Goal: Contribute content: Contribute content

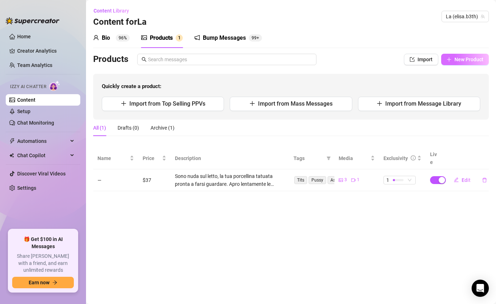
click at [454, 61] on button "New Product" at bounding box center [465, 59] width 48 height 11
type textarea "Type your message here..."
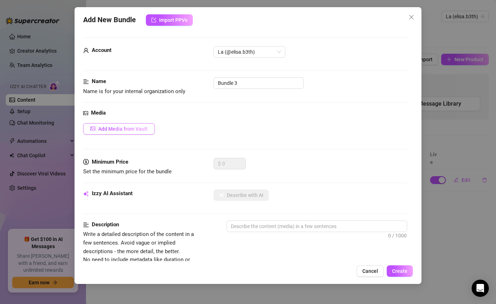
click at [136, 130] on span "Add Media from Vault" at bounding box center [122, 129] width 49 height 6
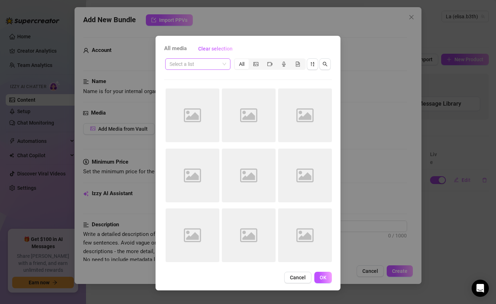
click at [213, 68] on input "search" at bounding box center [194, 64] width 50 height 11
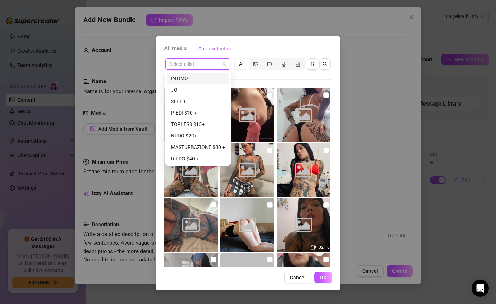
click at [254, 48] on div "All media Clear selection" at bounding box center [248, 48] width 168 height 11
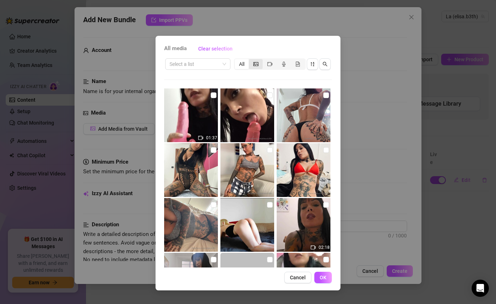
click at [254, 62] on icon "picture" at bounding box center [255, 64] width 5 height 5
click at [250, 60] on input "segmented control" at bounding box center [250, 60] width 0 height 0
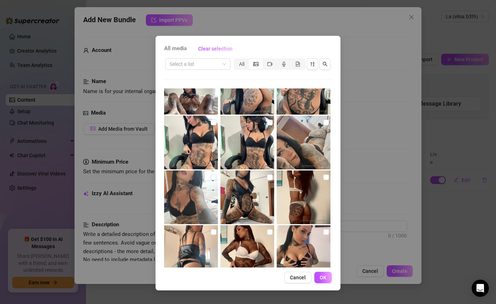
scroll to position [2463, 0]
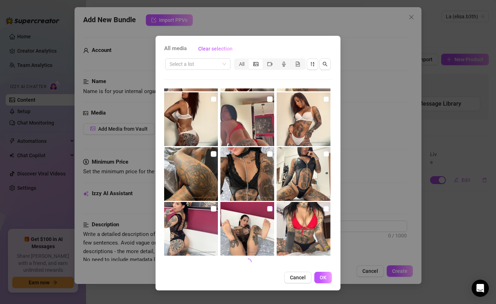
click at [267, 208] on input "checkbox" at bounding box center [270, 209] width 6 height 6
checkbox input "true"
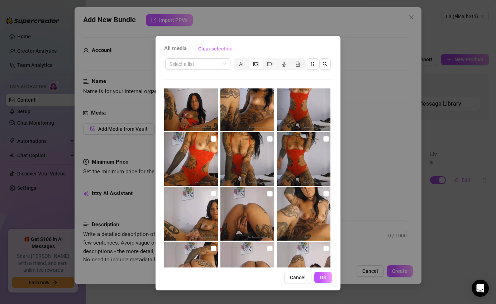
scroll to position [1603, 0]
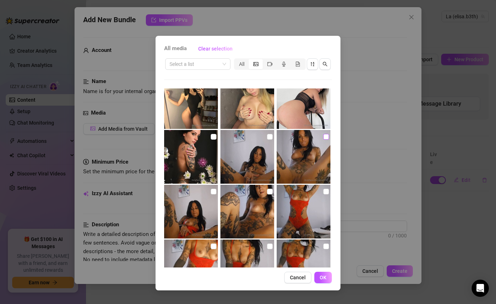
click at [319, 137] on div at bounding box center [304, 157] width 55 height 54
click at [323, 138] on input "checkbox" at bounding box center [326, 137] width 6 height 6
checkbox input "true"
click at [321, 277] on span "OK" at bounding box center [323, 278] width 7 height 6
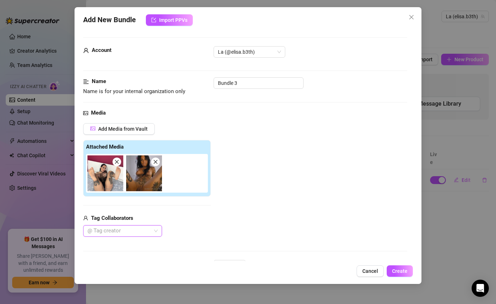
click at [139, 168] on img at bounding box center [144, 173] width 36 height 36
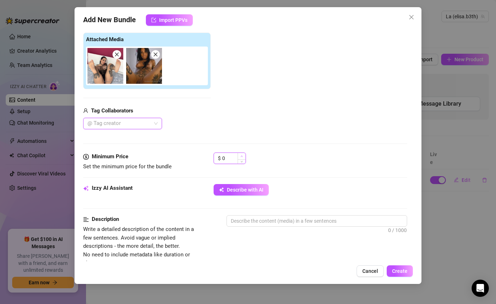
click at [243, 155] on icon "up" at bounding box center [241, 156] width 3 height 3
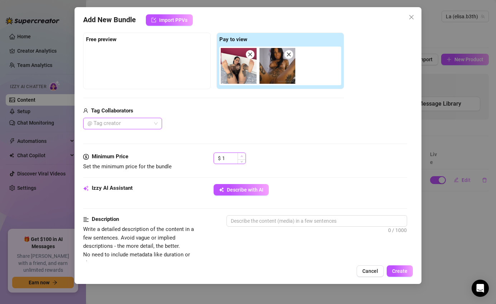
click at [243, 155] on icon "up" at bounding box center [241, 156] width 3 height 3
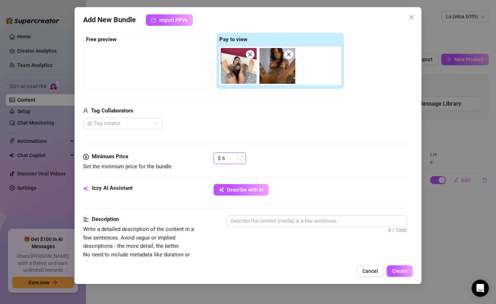
click at [243, 155] on icon "up" at bounding box center [241, 156] width 3 height 3
type input "9"
click at [243, 155] on icon "up" at bounding box center [241, 156] width 3 height 3
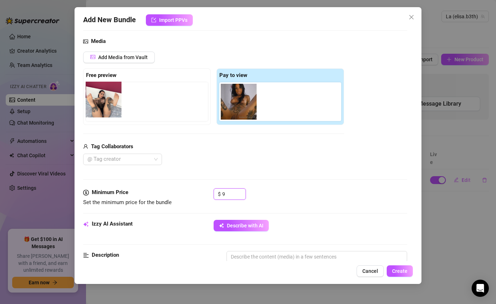
drag, startPoint x: 240, startPoint y: 109, endPoint x: 103, endPoint y: 106, distance: 137.2
click at [103, 106] on div "Free preview Pay to view" at bounding box center [213, 96] width 261 height 57
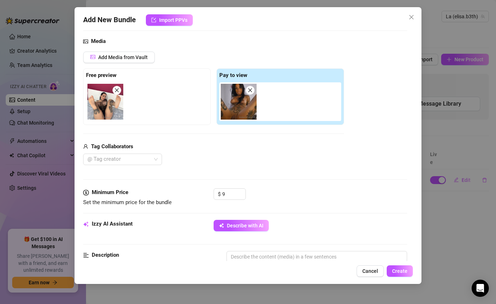
scroll to position [179, 0]
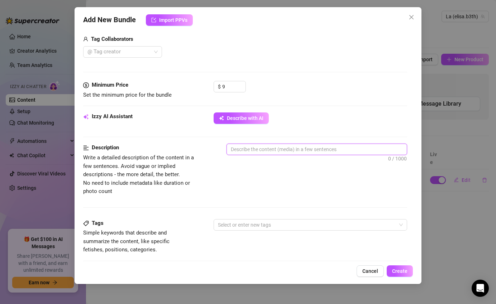
click at [246, 147] on textarea at bounding box center [317, 149] width 180 height 11
type textarea "ga"
type textarea "gam"
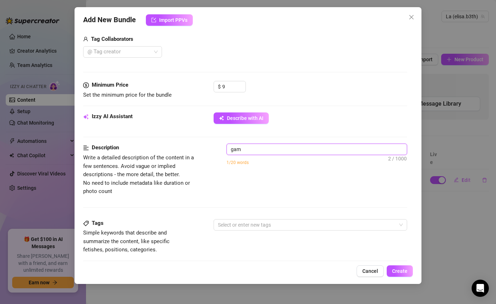
type textarea "gamb"
type textarea "gambe"
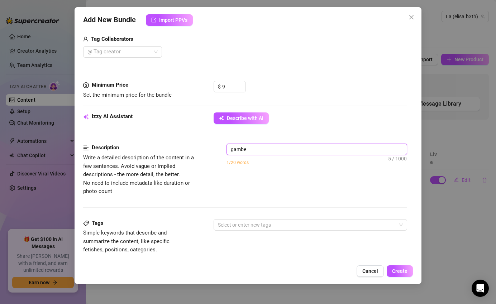
type textarea "gambe"
type textarea "gambe a"
type textarea "gambe ap"
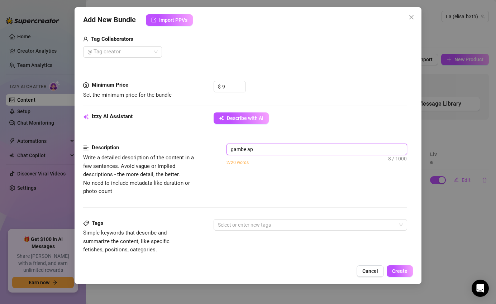
type textarea "gambe ape"
type textarea "gambe aper"
type textarea "gambe apert"
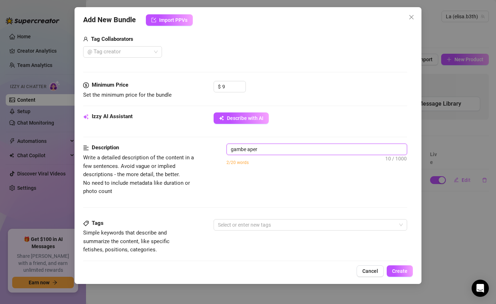
type textarea "gambe apert"
type textarea "gambe aperte"
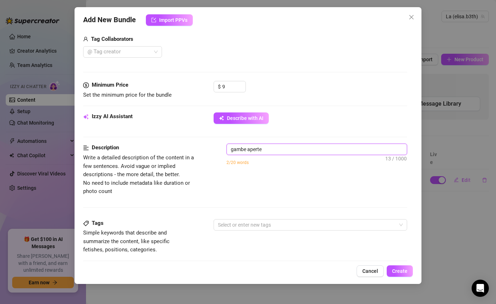
type textarea "gambe aperte c"
type textarea "gambe aperte co"
type textarea "gambe aperte con"
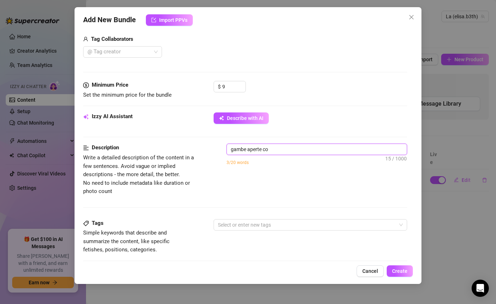
type textarea "gambe aperte con"
type textarea "gambe aperte con l"
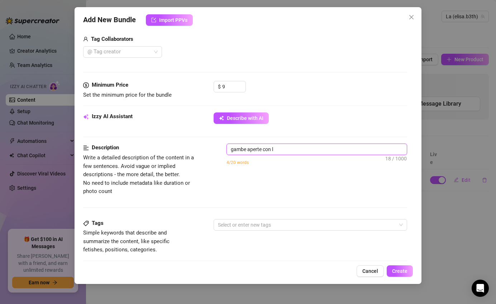
type textarea "gambe aperte con la"
type textarea "gambe aperte con la f"
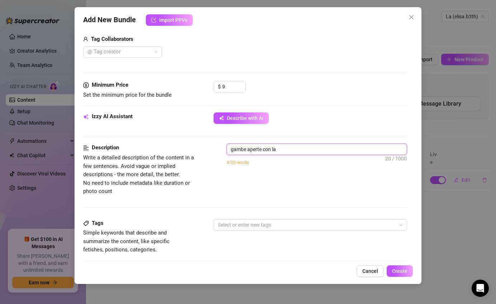
type textarea "gambe aperte con la f"
type textarea "gambe aperte con la fi"
type textarea "gambe aperte con la fig"
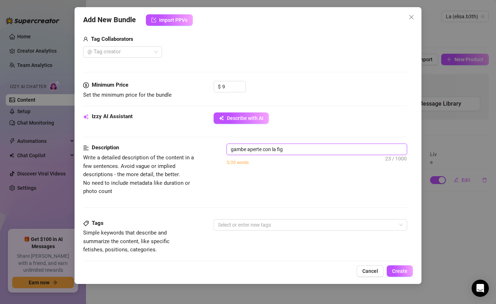
type textarea "gambe aperte con la figa"
type textarea "gambe aperte con la figa i"
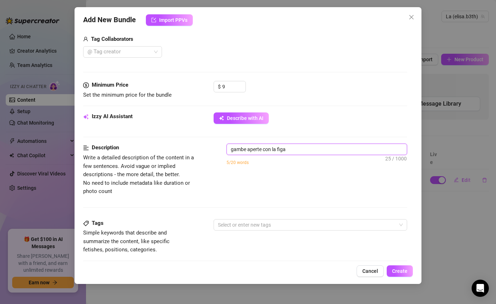
type textarea "gambe aperte con la figa i"
type textarea "gambe aperte con la figa in"
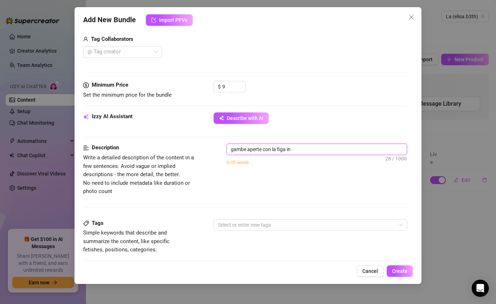
type textarea "gambe aperte con la figa in b"
type textarea "gambe aperte con la figa in be"
type textarea "gambe aperte con la figa in b"
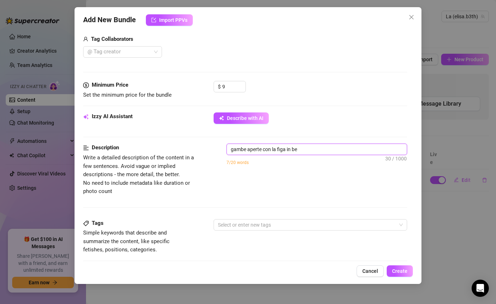
type textarea "gambe aperte con la figa in b"
type textarea "gambe aperte con la figa in"
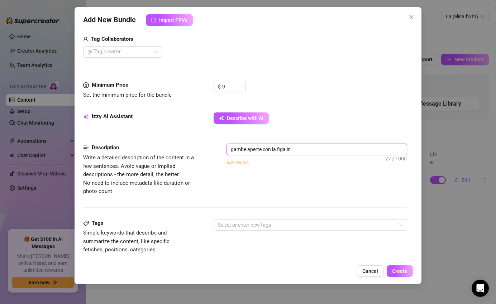
type textarea "gambe aperte con la figa i"
type textarea "gambe aperte con la figa"
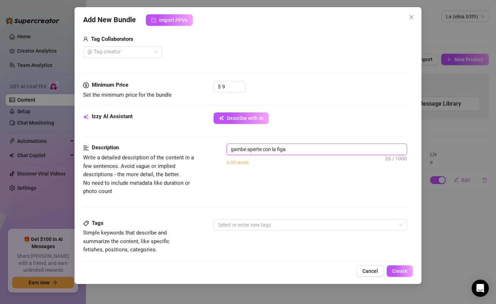
type textarea "gambe aperte con la figa"
type textarea "gambe aperte con la figa l"
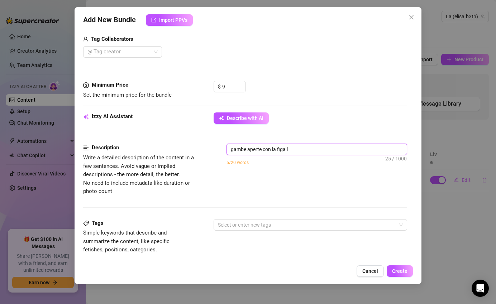
type textarea "gambe aperte con la figa la"
type textarea "gambe aperte con la figa lar"
type textarea "gambe aperte con la figa larg"
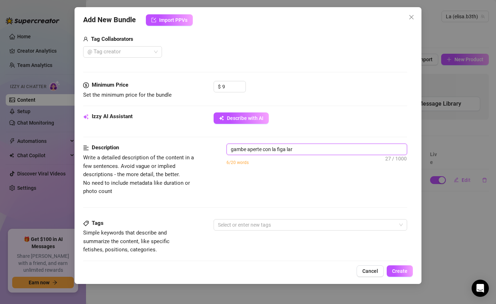
type textarea "gambe aperte con la figa larg"
type textarea "gambe aperte con la figa larga"
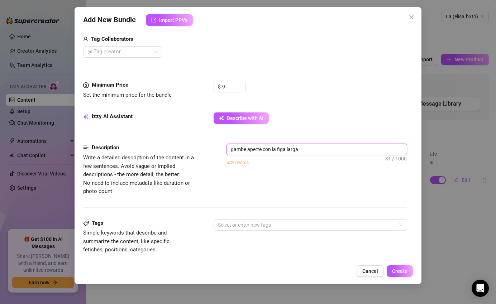
type textarea "gambe aperte con la figa larga i"
type textarea "gambe aperte con la figa larga in"
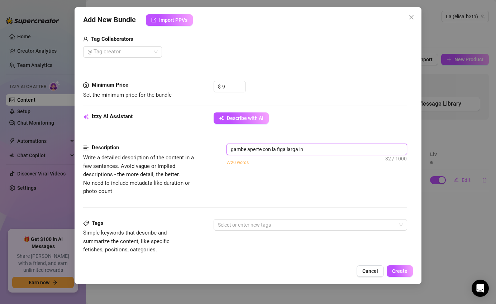
type textarea "gambe aperte con la figa larga in"
type textarea "gambe aperte con la figa larga in m"
type textarea "gambe aperte con la figa larga in mo"
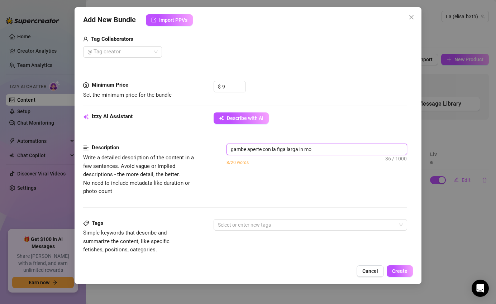
type textarea "gambe aperte con la figa larga in [GEOGRAPHIC_DATA]"
type textarea "gambe aperte con la figa larga in most"
type textarea "gambe aperte con la figa larga in mostr"
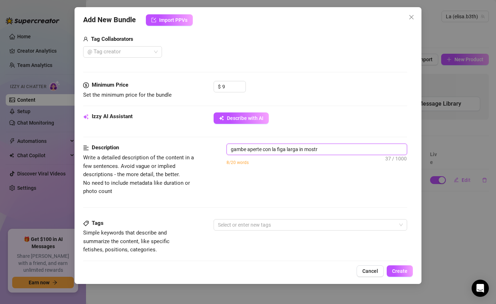
type textarea "gambe aperte con la figa larga in mostr"
type textarea "gambe aperte con la figa larga in mostra"
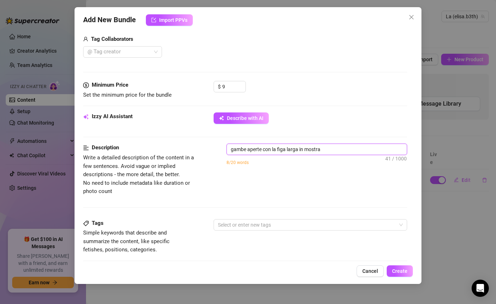
type textarea "gambe aperte con la figa larga in mostra"
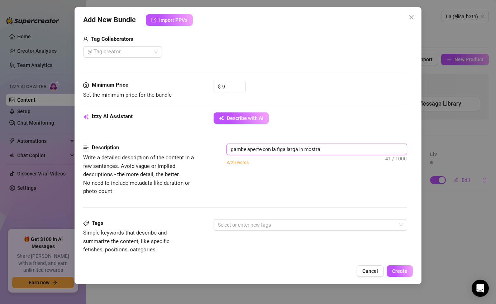
type textarea "gambe aperte con la figa larga in mostra"
click at [248, 147] on textarea "gambe aperte con la figa larga in mostra" at bounding box center [317, 149] width 180 height 11
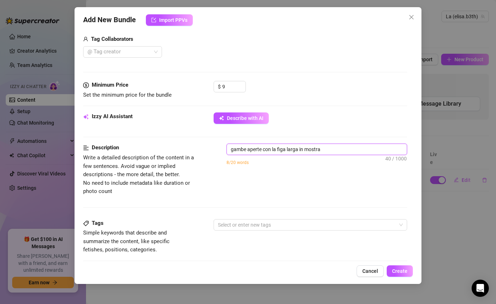
paste textarea "Le mie gambe si aprono solo per te… e stavolta la fragolina è tutta in mostra 🍓…"
type textarea "Le mie gambe si aprono solo per te… e stavolta la fragolina è tutta in mostra 🍓…"
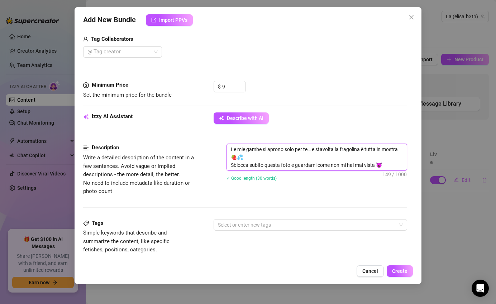
type textarea "Le mie gambe si aprono solo per te… e stavolta la fragolina è tutta in mostra 🍓…"
click at [284, 224] on div at bounding box center [306, 225] width 183 height 10
type textarea "Le mie gambe si aprono solo per te… e stavolta la fragolina è tutta in mostra 🍓…"
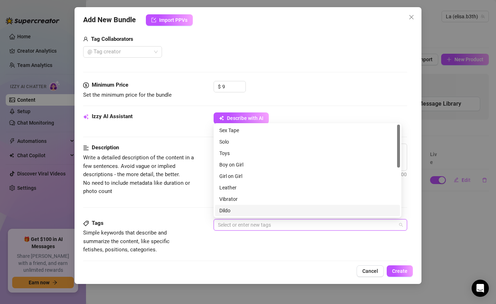
click at [260, 227] on div at bounding box center [306, 225] width 183 height 10
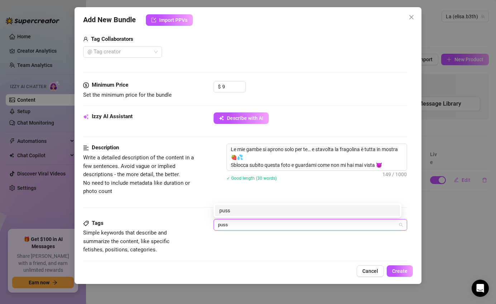
type input "pussy"
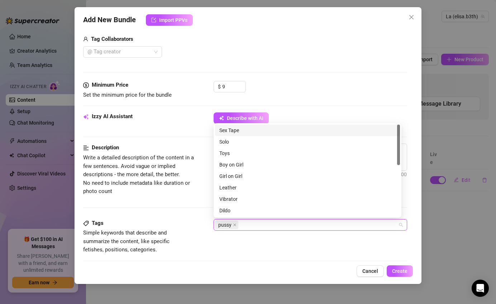
click at [288, 258] on div "Tags Simple keywords that describe and summarize the content, like specific fet…" at bounding box center [245, 243] width 324 height 48
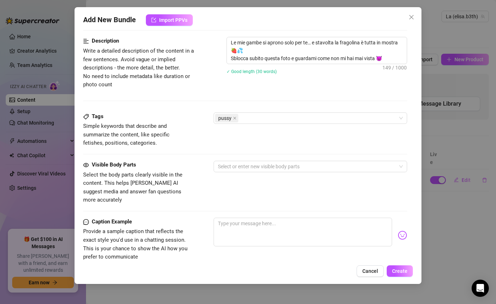
scroll to position [287, 0]
click at [251, 167] on div at bounding box center [306, 166] width 183 height 10
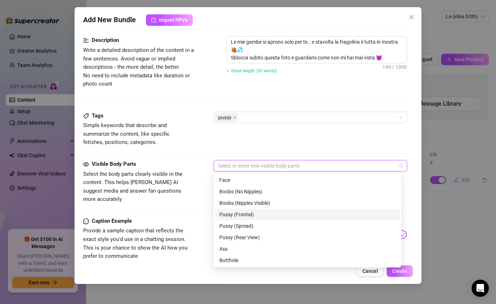
click at [265, 212] on div "Pussy (Frontal)" at bounding box center [307, 215] width 176 height 8
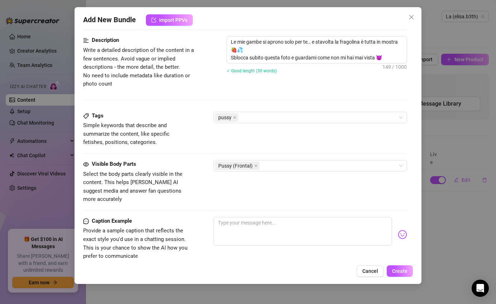
click at [189, 196] on div "Visible Body Parts Select the body parts clearly visible in the content. This h…" at bounding box center [245, 188] width 324 height 57
click at [234, 217] on textarea at bounding box center [303, 231] width 179 height 29
paste textarea "Le mie gambe si aprono solo per te… e stavolta la fragolina è tutta in mostra 🍓…"
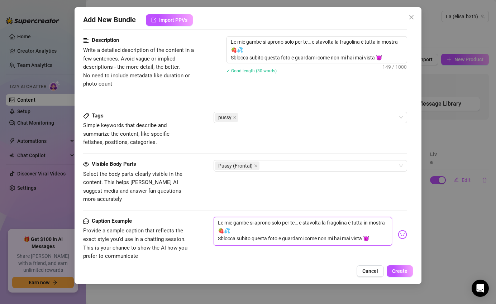
type textarea "Le mie gambe si aprono solo per te… e stavolta la fragolina è tutta in mostra 🍓…"
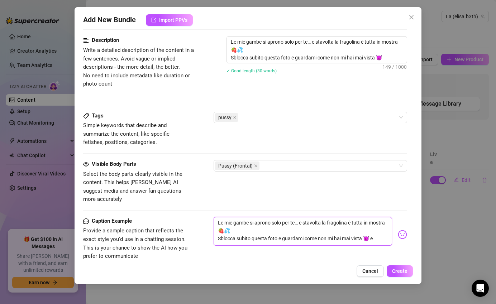
type textarea "Le mie gambe si aprono solo per te… e stavolta la fragolina è tutta in mostra 🍓…"
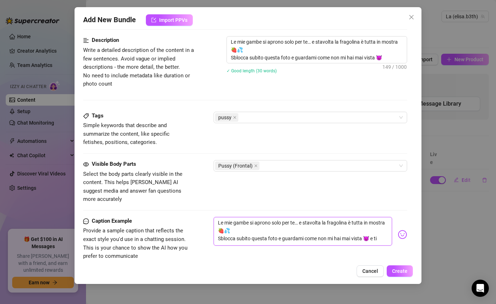
type textarea "Le mie gambe si aprono solo per te… e stavolta la fragolina è tutta in mostra 🍓…"
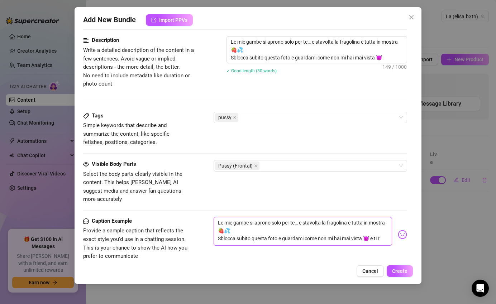
type textarea "Le mie gambe si aprono solo per te… e stavolta la fragolina è tutta in mostra 🍓…"
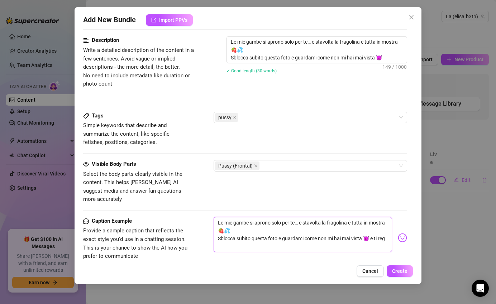
type textarea "Le mie gambe si aprono solo per te… e stavolta la fragolina è tutta in mostra 🍓…"
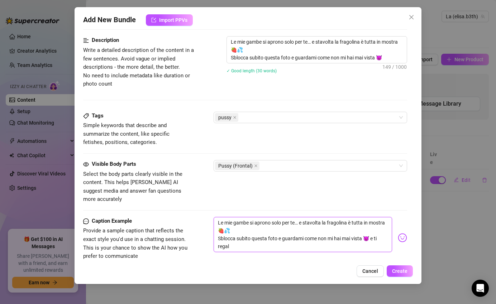
type textarea "Le mie gambe si aprono solo per te… e stavolta la fragolina è tutta in mostra 🍓…"
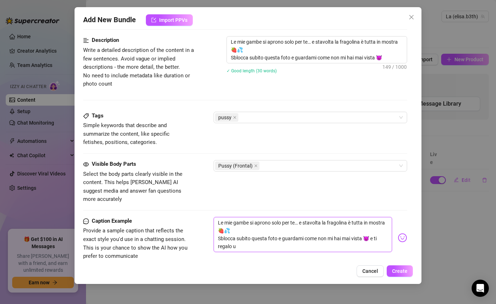
type textarea "Le mie gambe si aprono solo per te… e stavolta la fragolina è tutta in mostra 🍓…"
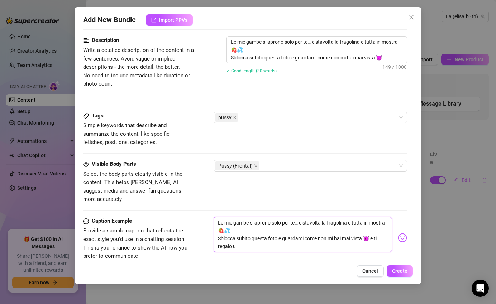
type textarea "Le mie gambe si aprono solo per te… e stavolta la fragolina è tutta in mostra 🍓…"
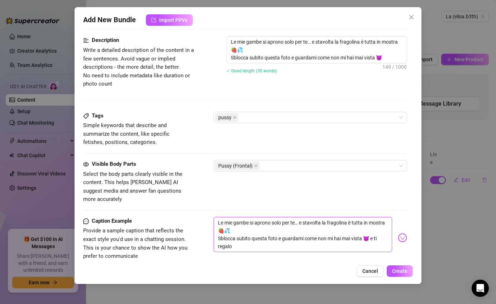
type textarea "Le mie gambe si aprono solo per te… e stavolta la fragolina è tutta in mostra 🍓…"
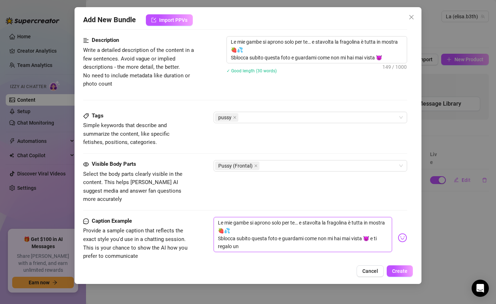
type textarea "Le mie gambe si aprono solo per te… e stavolta la fragolina è tutta in mostra 🍓…"
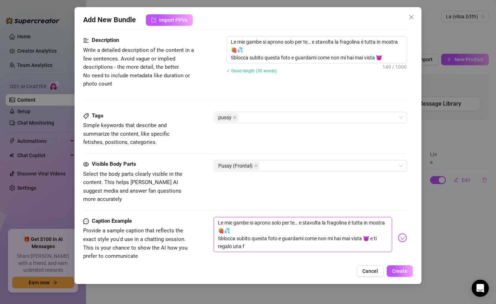
type textarea "Le mie gambe si aprono solo per te… e stavolta la fragolina è tutta in mostra 🍓…"
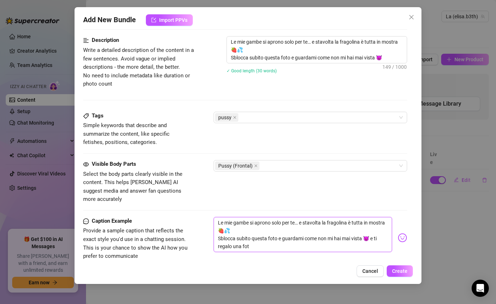
type textarea "Le mie gambe si aprono solo per te… e stavolta la fragolina è tutta in mostra 🍓…"
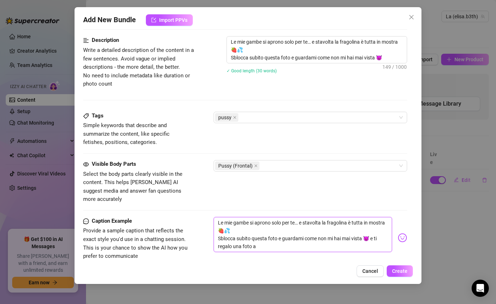
type textarea "Le mie gambe si aprono solo per te… e stavolta la fragolina è tutta in mostra 🍓…"
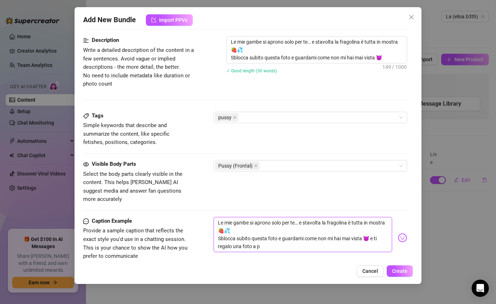
type textarea "Le mie gambe si aprono solo per te… e stavolta la fragolina è tutta in mostra 🍓…"
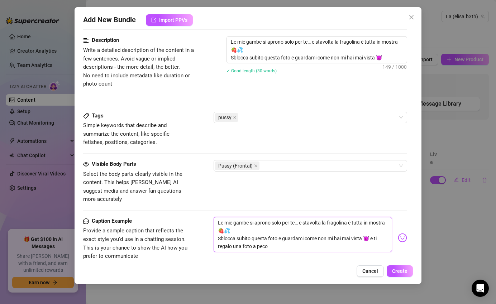
type textarea "Le mie gambe si aprono solo per te… e stavolta la fragolina è tutta in mostra 🍓…"
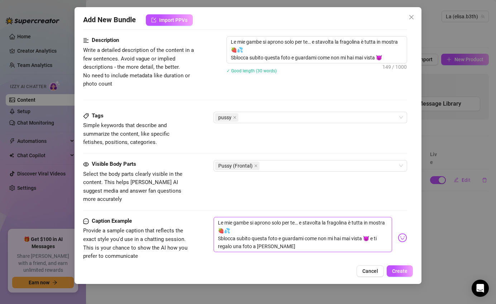
type textarea "Le mie gambe si aprono solo per te… e stavolta la fragolina è tutta in mostra 🍓…"
drag, startPoint x: 373, startPoint y: 230, endPoint x: 380, endPoint y: 230, distance: 7.9
click at [380, 230] on textarea "Le mie gambe si aprono solo per te… e stavolta la fragolina è tutta in mostra 🍓…" at bounding box center [303, 234] width 179 height 35
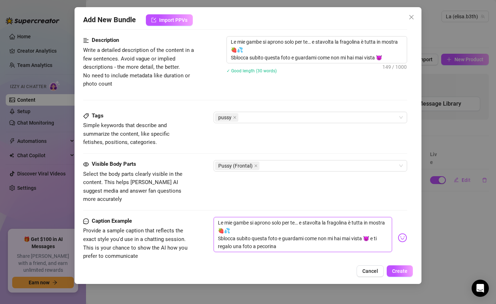
type textarea "Le mie gambe si aprono solo per te… e stavolta la fragolina è tutta in mostra 🍓…"
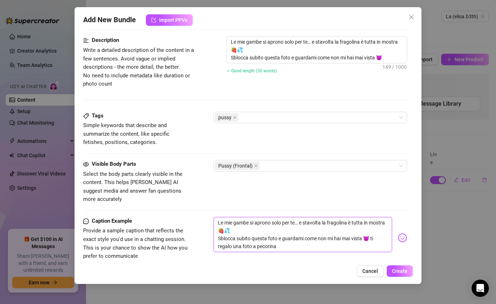
click at [322, 236] on textarea "Le mie gambe si aprono solo per te… e stavolta la fragolina è tutta in mostra 🍓…" at bounding box center [303, 234] width 179 height 35
drag, startPoint x: 372, startPoint y: 227, endPoint x: 380, endPoint y: 236, distance: 12.2
click at [380, 236] on textarea "Le mie gambe si aprono solo per te… e stavolta la fragolina è tutta in mostra 🍓…" at bounding box center [303, 234] width 179 height 35
click at [402, 269] on span "Create" at bounding box center [399, 271] width 15 height 6
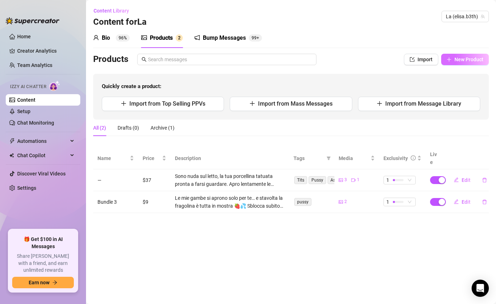
click at [476, 61] on span "New Product" at bounding box center [468, 60] width 29 height 6
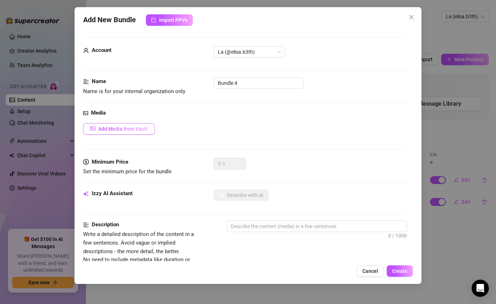
click at [136, 129] on span "Add Media from Vault" at bounding box center [122, 129] width 49 height 6
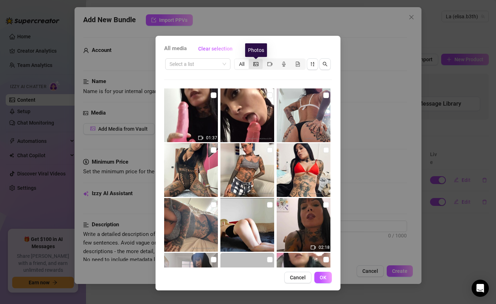
click at [257, 64] on icon "picture" at bounding box center [255, 64] width 5 height 5
click at [250, 60] on input "segmented control" at bounding box center [250, 60] width 0 height 0
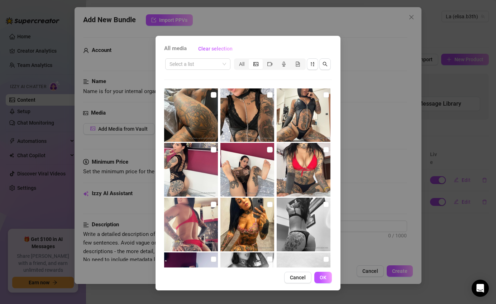
scroll to position [2486, 0]
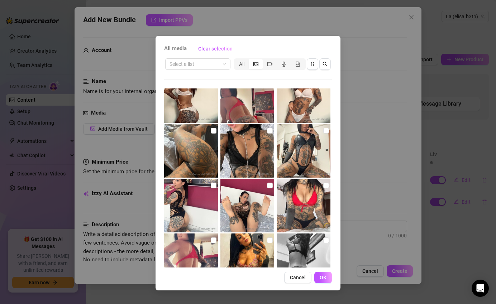
click at [404, 94] on div "All media Clear selection Select a list All No more media Cancel OK" at bounding box center [248, 152] width 496 height 304
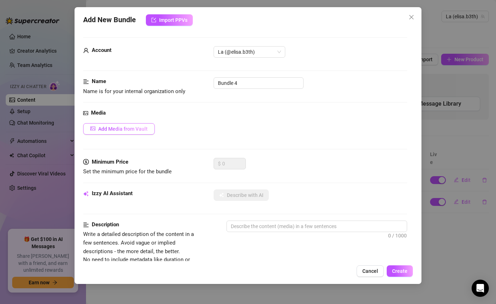
click at [119, 124] on button "Add Media from Vault" at bounding box center [119, 128] width 72 height 11
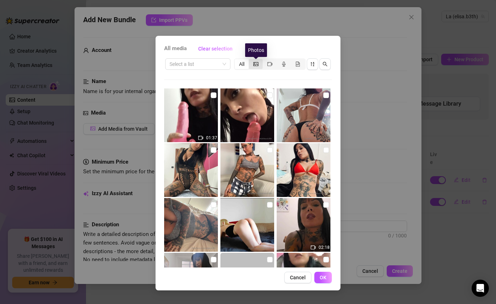
click at [254, 64] on icon "picture" at bounding box center [255, 64] width 5 height 5
click at [250, 60] on input "segmented control" at bounding box center [250, 60] width 0 height 0
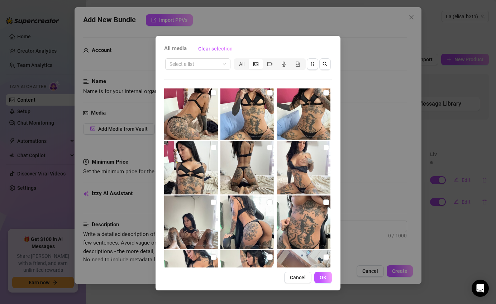
scroll to position [2128, 0]
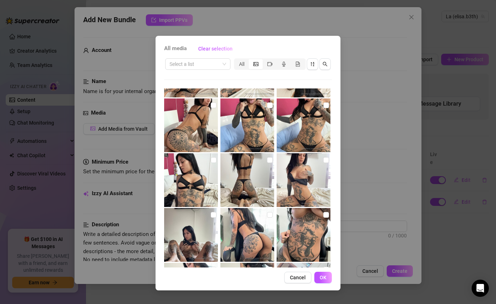
click at [298, 224] on img at bounding box center [304, 235] width 54 height 54
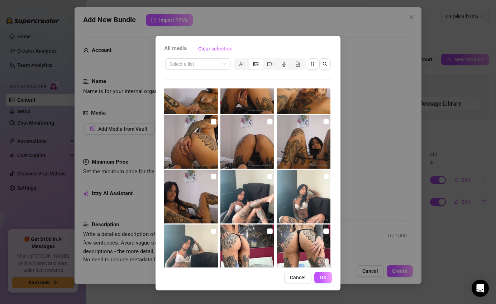
scroll to position [1805, 0]
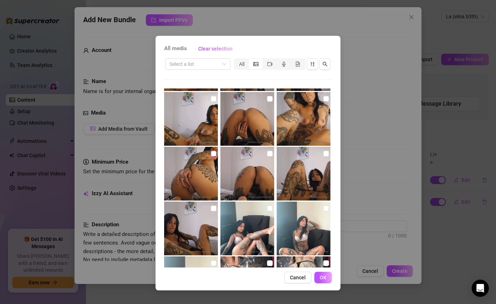
click at [211, 152] on input "checkbox" at bounding box center [214, 154] width 6 height 6
click at [323, 153] on input "checkbox" at bounding box center [326, 154] width 6 height 6
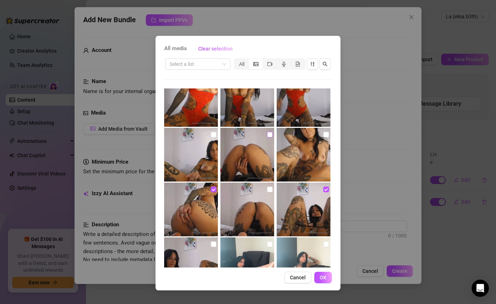
click at [267, 134] on input "checkbox" at bounding box center [270, 135] width 6 height 6
click at [211, 137] on input "checkbox" at bounding box center [214, 135] width 6 height 6
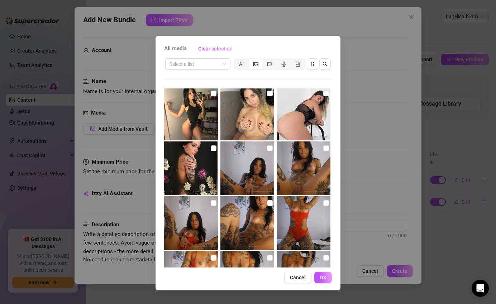
scroll to position [1590, 0]
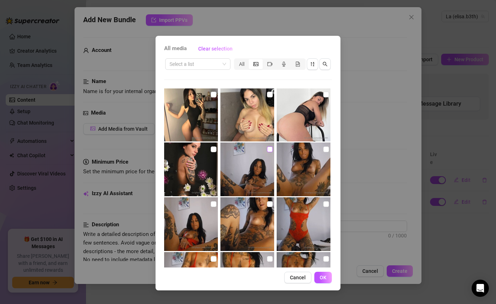
click at [267, 147] on input "checkbox" at bounding box center [270, 150] width 6 height 6
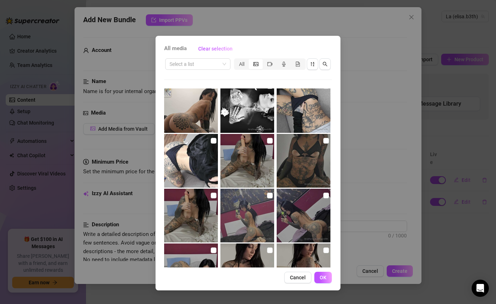
scroll to position [1089, 0]
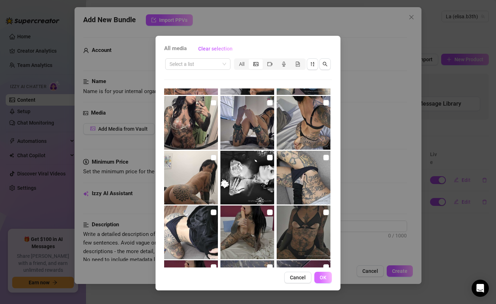
click at [325, 276] on span "OK" at bounding box center [323, 278] width 7 height 6
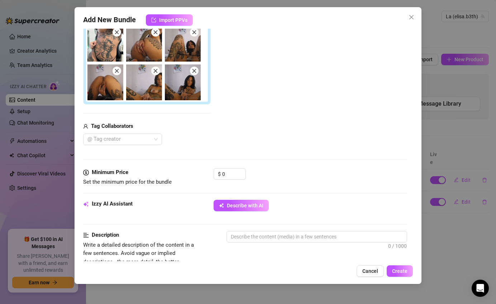
scroll to position [143, 0]
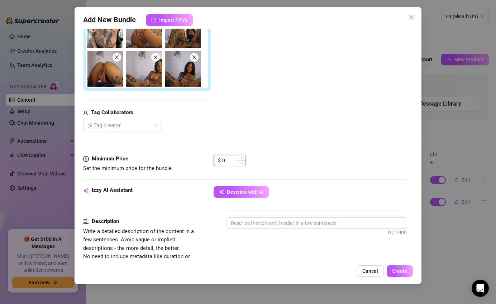
drag, startPoint x: 223, startPoint y: 158, endPoint x: 227, endPoint y: 158, distance: 3.9
click at [227, 158] on input "0" at bounding box center [233, 160] width 23 height 11
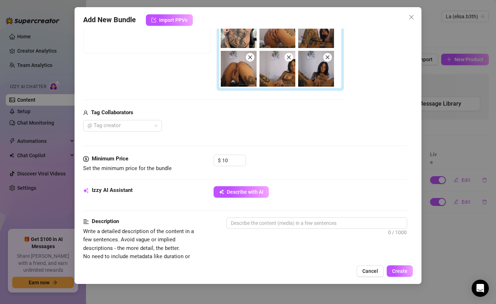
click at [313, 137] on div "Media Add Media from Vault Free preview Pay to view Tag Collaborators @ Tag cre…" at bounding box center [245, 60] width 324 height 189
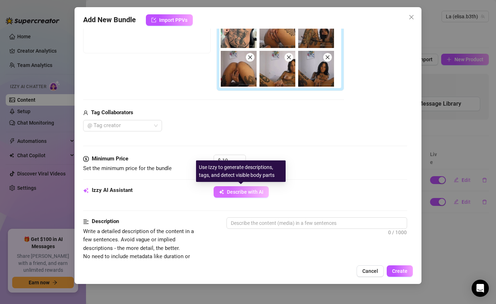
click at [256, 190] on span "Describe with AI" at bounding box center [245, 192] width 37 height 6
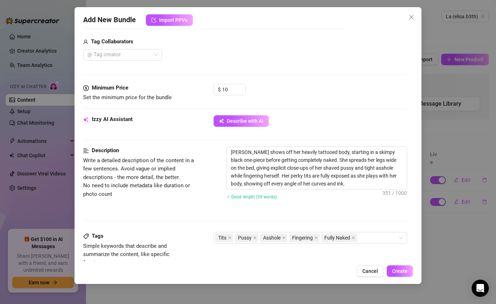
scroll to position [215, 0]
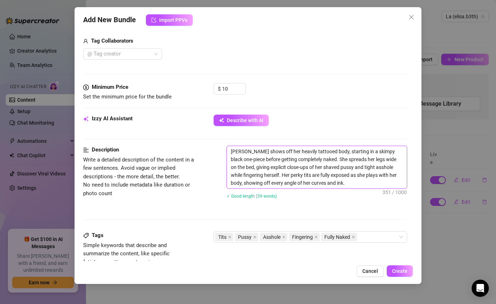
drag, startPoint x: 231, startPoint y: 150, endPoint x: 348, endPoint y: 191, distance: 124.5
click at [359, 197] on div "[PERSON_NAME] shows off her heavily tattooed body, starting in a skimpy black o…" at bounding box center [316, 177] width 181 height 62
paste textarea "Ti ho preparato un pacchetto speciale 📸 Completamente nuda… figa, [PERSON_NAME]…"
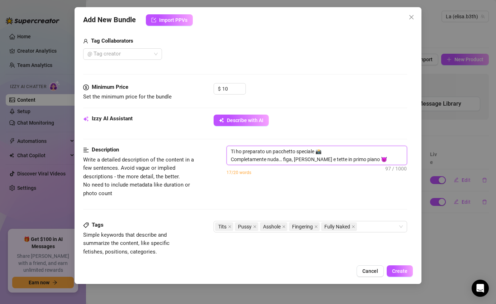
click at [369, 161] on textarea "Ti ho preparato un pacchetto speciale 📸 Completamente nuda… figa, [PERSON_NAME]…" at bounding box center [317, 155] width 180 height 19
paste textarea "Un set che ti mostra tutto, senza [PERSON_NAME]. Sbloccami e goditi ogni dettag…"
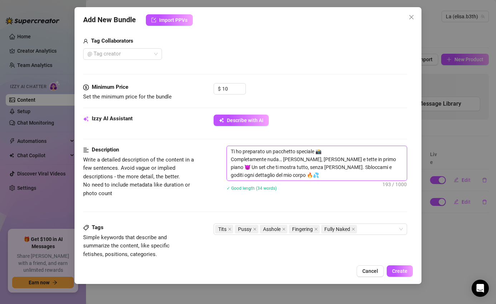
scroll to position [0, 0]
drag, startPoint x: 230, startPoint y: 151, endPoint x: 292, endPoint y: 185, distance: 70.7
click at [292, 185] on div "Ti ho preparato un pacchetto speciale 📸 Completamente nuda… [PERSON_NAME], [PER…" at bounding box center [316, 173] width 181 height 54
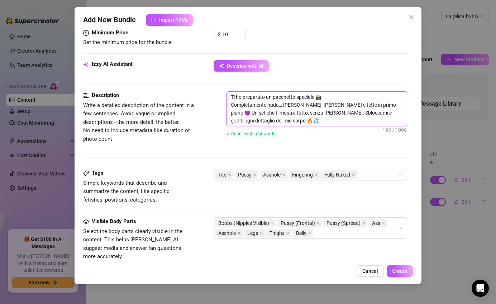
scroll to position [358, 0]
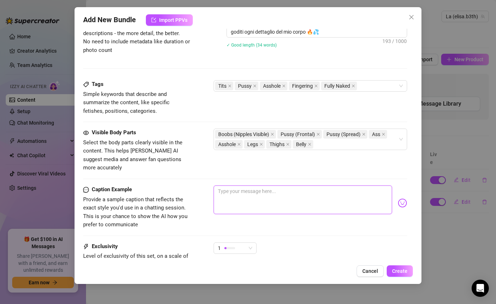
click at [257, 186] on textarea at bounding box center [303, 200] width 179 height 29
paste textarea "Ti ho preparato un pacchetto speciale 📸 Completamente nuda… [PERSON_NAME], [PER…"
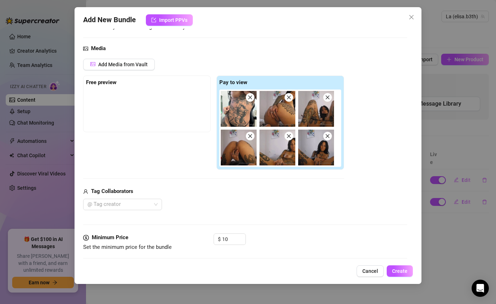
scroll to position [0, 0]
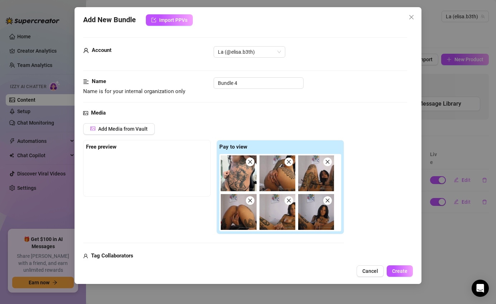
click at [98, 158] on div at bounding box center [147, 172] width 122 height 36
click at [124, 128] on span "Add Media from Vault" at bounding box center [122, 129] width 49 height 6
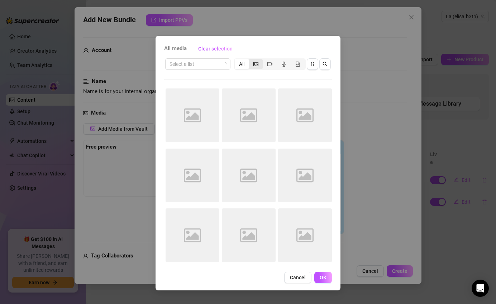
click at [253, 62] on icon "picture" at bounding box center [255, 64] width 5 height 5
click at [250, 60] on input "segmented control" at bounding box center [250, 60] width 0 height 0
click at [253, 66] on icon "picture" at bounding box center [255, 64] width 5 height 5
click at [250, 60] on input "segmented control" at bounding box center [250, 60] width 0 height 0
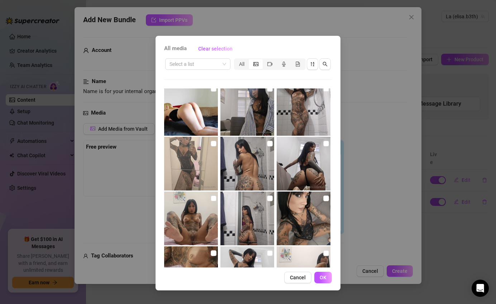
scroll to position [251, 0]
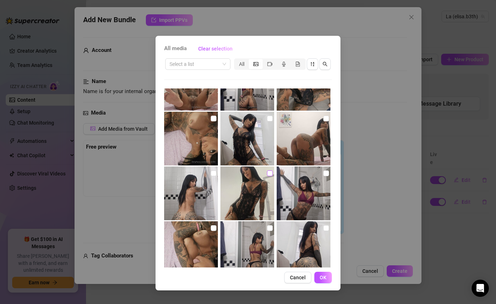
click at [267, 173] on input "checkbox" at bounding box center [270, 174] width 6 height 6
click at [324, 275] on span "OK" at bounding box center [323, 278] width 7 height 6
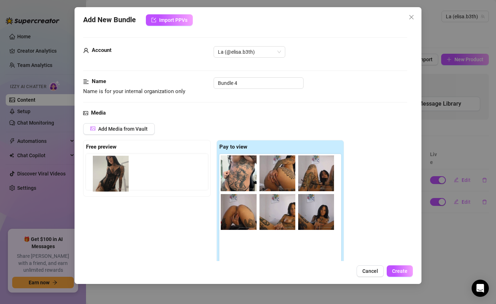
drag, startPoint x: 238, startPoint y: 246, endPoint x: 109, endPoint y: 164, distance: 152.5
click at [109, 164] on div "Free preview Pay to view" at bounding box center [213, 206] width 261 height 133
drag, startPoint x: 204, startPoint y: 224, endPoint x: 91, endPoint y: 163, distance: 128.1
click at [91, 163] on div "Free preview Pay to view" at bounding box center [213, 206] width 261 height 133
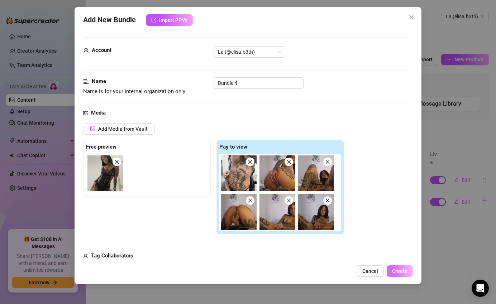
click at [399, 272] on span "Create" at bounding box center [399, 271] width 15 height 6
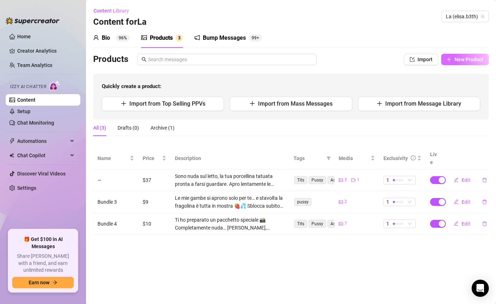
click at [460, 57] on span "New Product" at bounding box center [468, 60] width 29 height 6
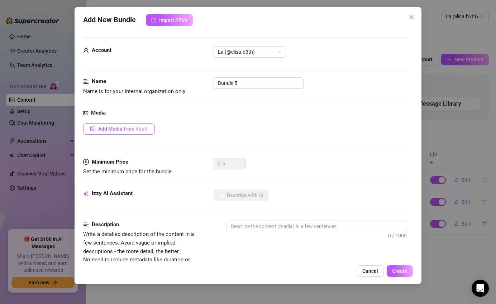
click at [126, 125] on button "Add Media from Vault" at bounding box center [119, 128] width 72 height 11
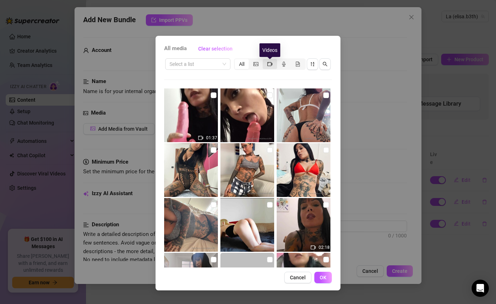
click at [269, 64] on icon "video-camera" at bounding box center [269, 64] width 5 height 5
click at [264, 60] on input "segmented control" at bounding box center [264, 60] width 0 height 0
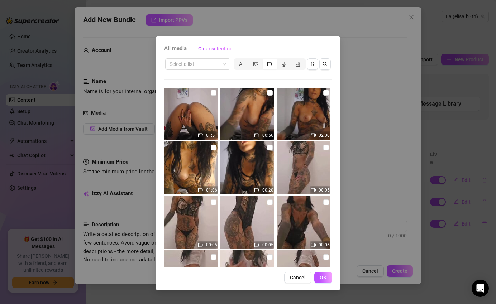
scroll to position [589, 0]
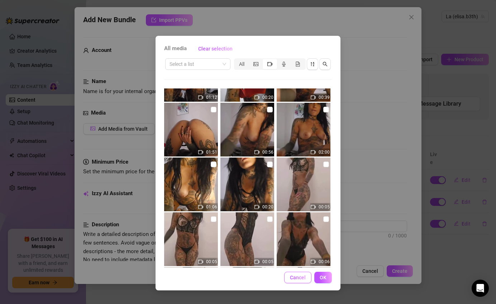
click at [300, 278] on span "Cancel" at bounding box center [298, 278] width 16 height 6
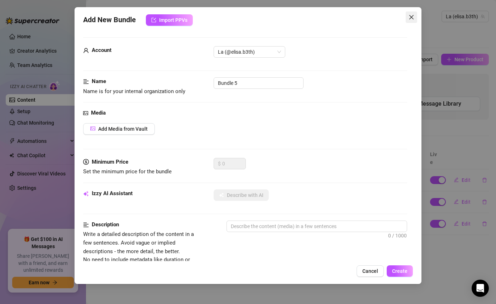
click at [413, 16] on icon "close" at bounding box center [411, 17] width 4 height 4
